Goal: Task Accomplishment & Management: Use online tool/utility

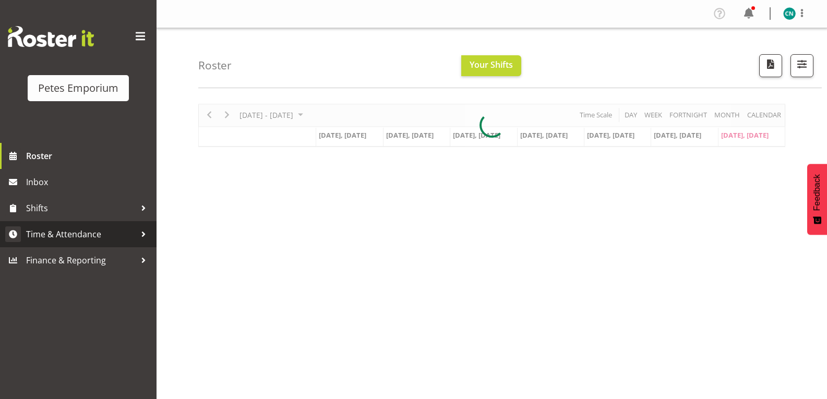
click at [67, 236] on span "Time & Attendance" at bounding box center [81, 235] width 110 height 16
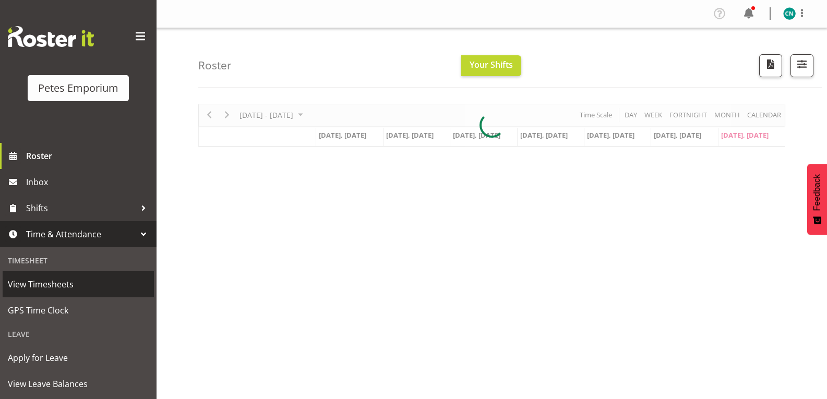
click at [49, 279] on span "View Timesheets" at bounding box center [78, 285] width 141 height 16
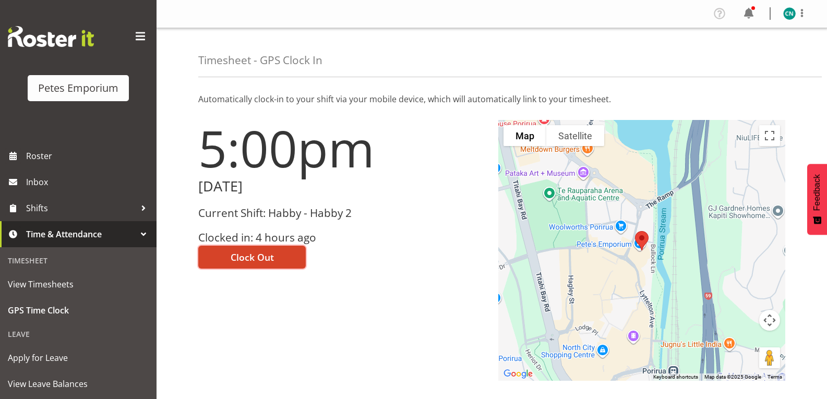
click at [254, 262] on span "Clock Out" at bounding box center [252, 258] width 43 height 14
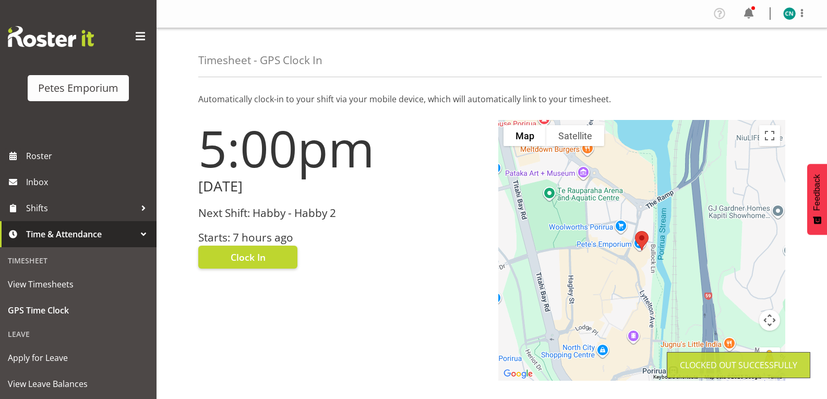
click at [788, 14] on img at bounding box center [790, 13] width 13 height 13
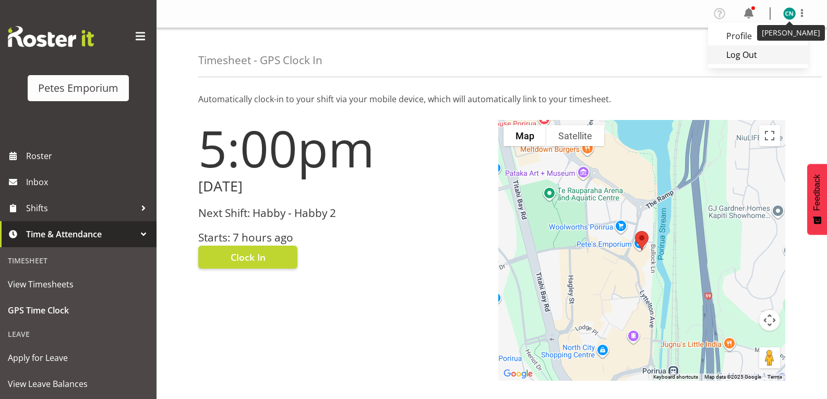
click at [744, 53] on link "Log Out" at bounding box center [758, 54] width 100 height 19
